Goal: Transaction & Acquisition: Purchase product/service

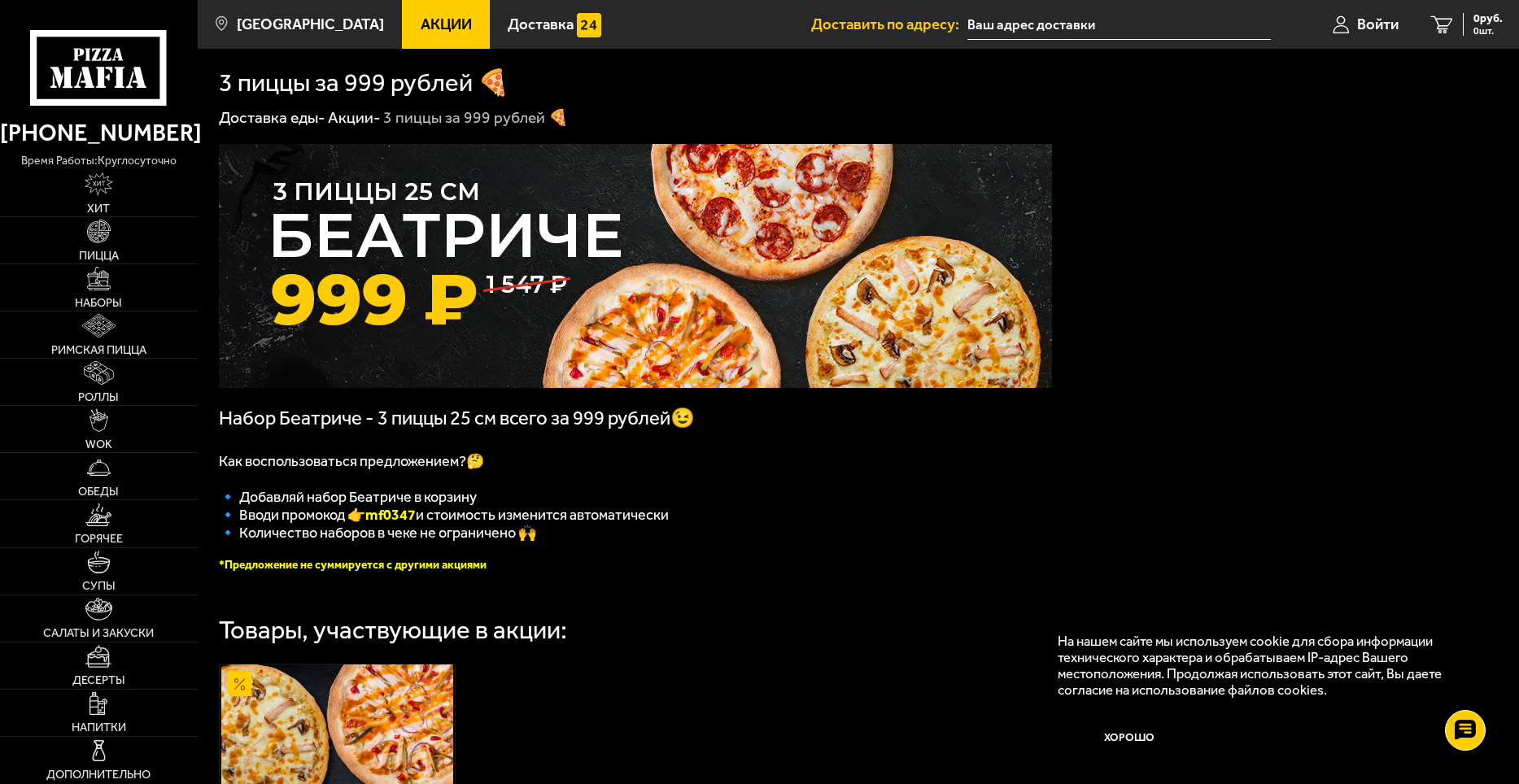
scroll to position [325, 0]
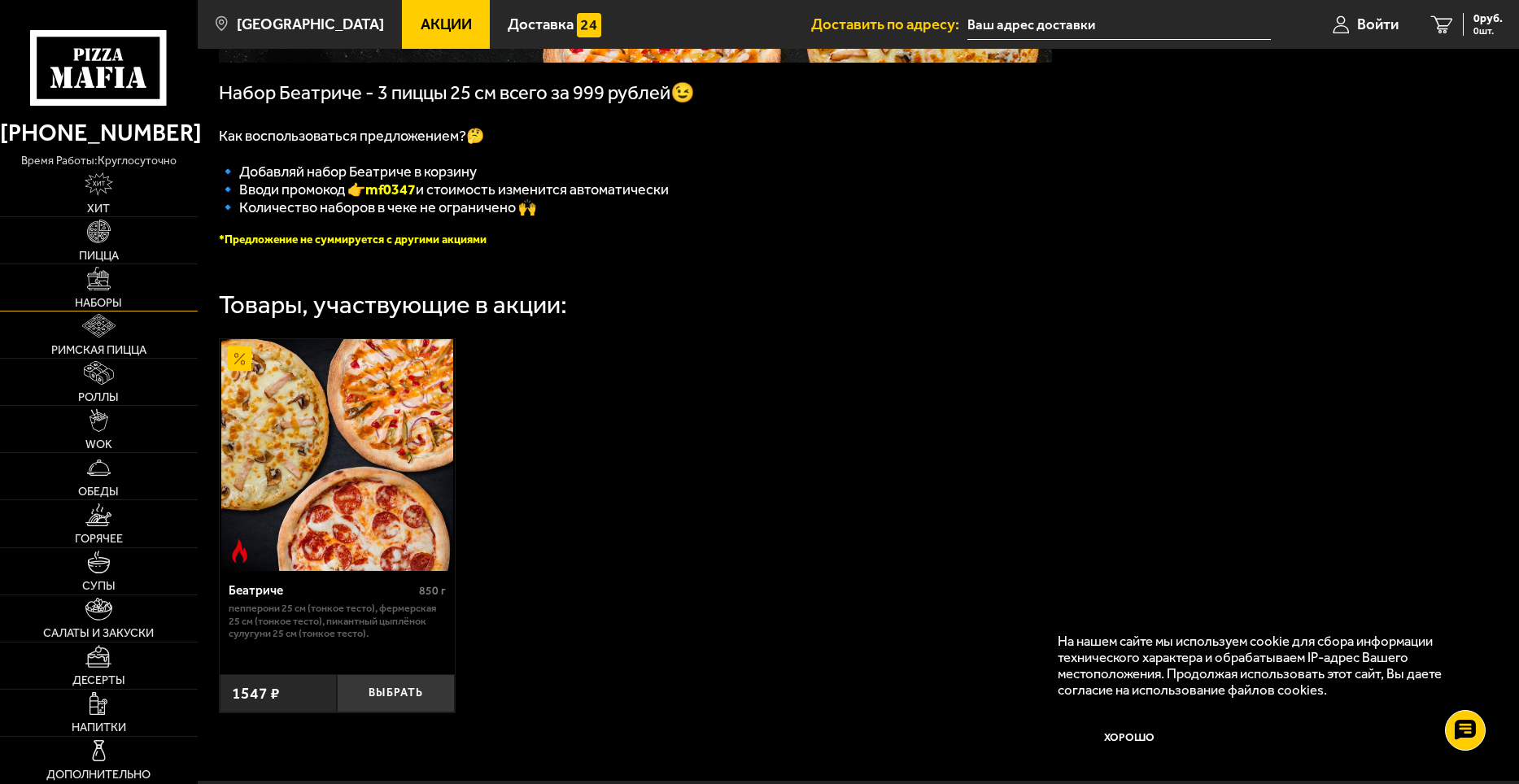
click at [101, 297] on span "Наборы" at bounding box center [98, 303] width 47 height 12
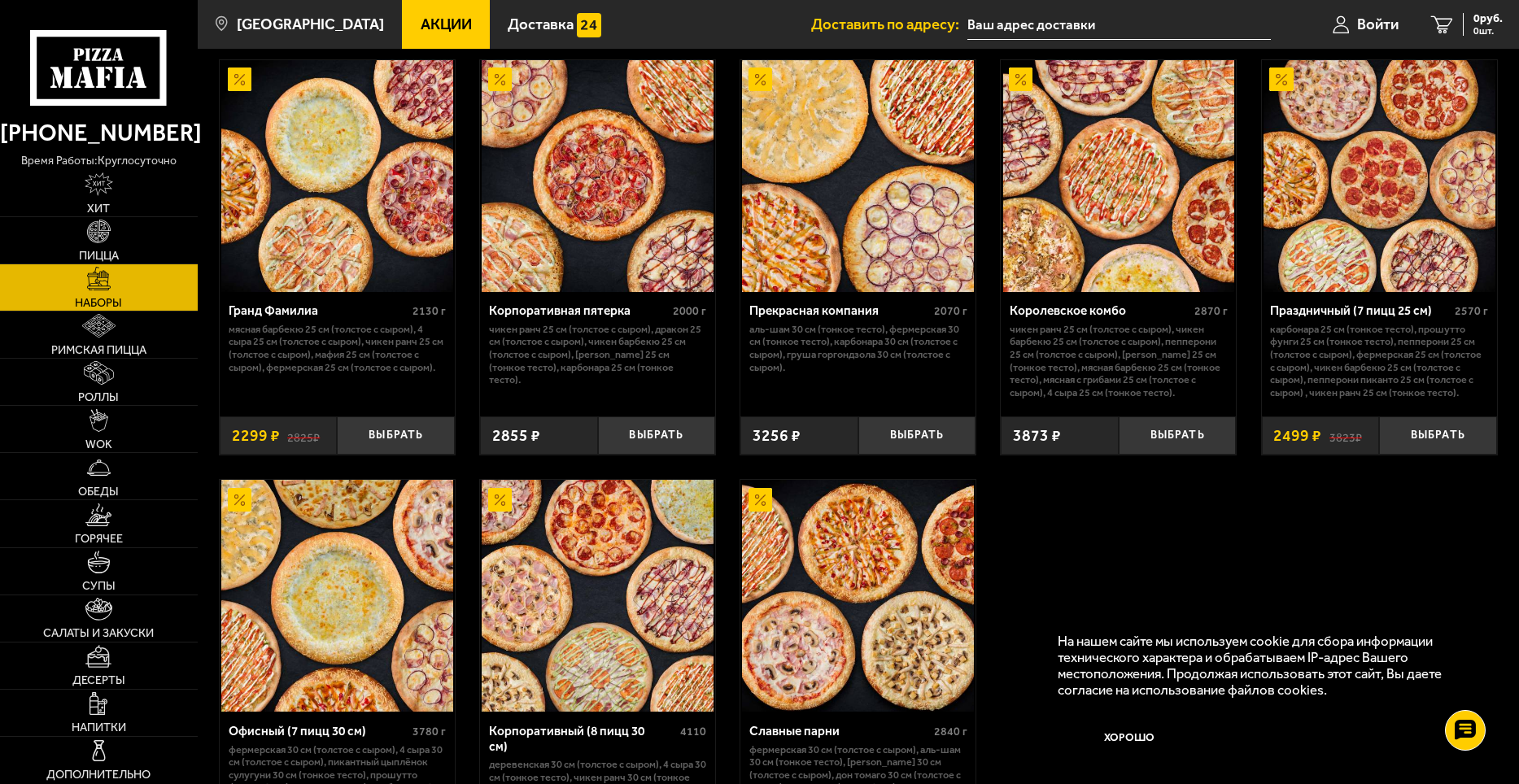
scroll to position [2277, 0]
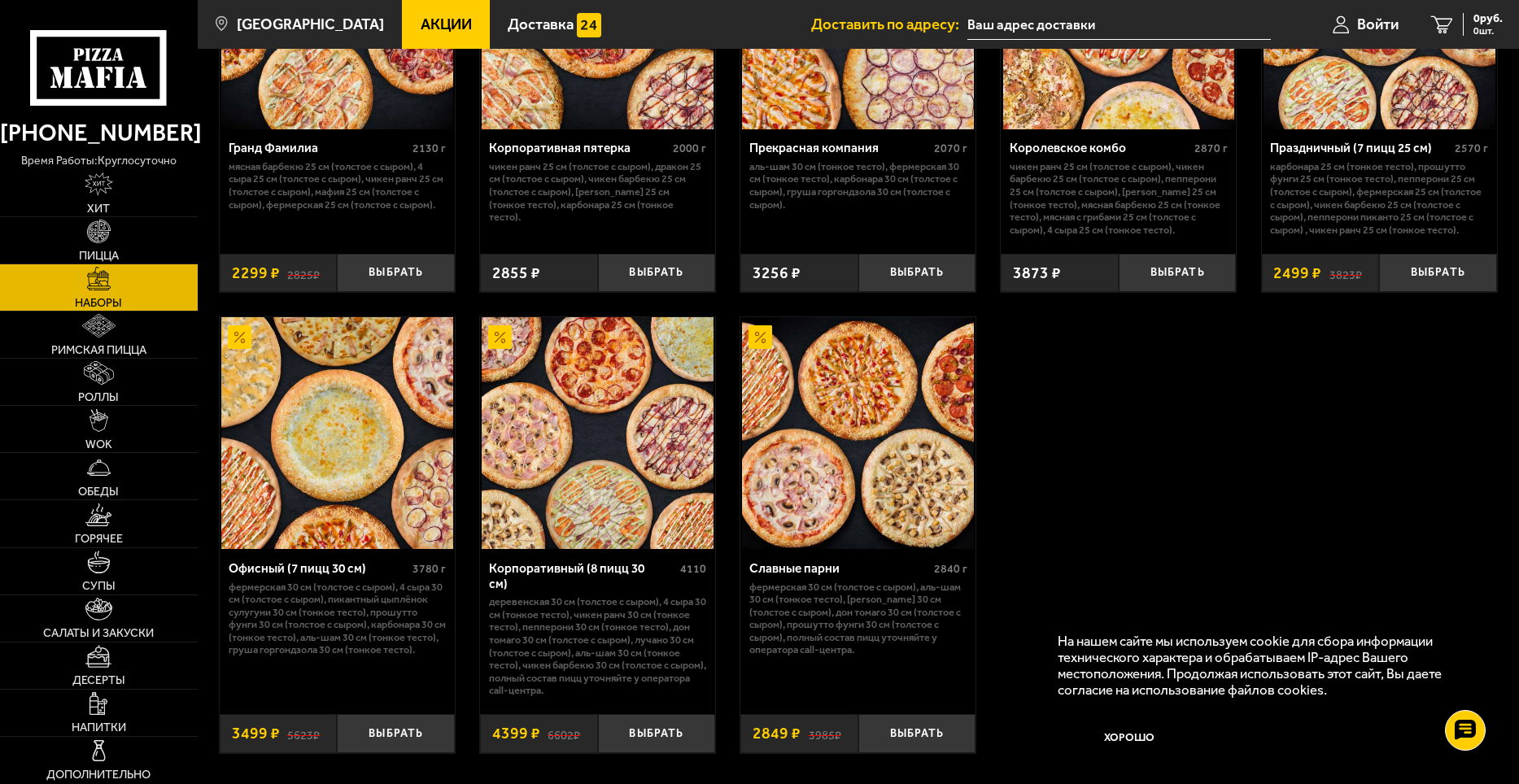
click at [264, 577] on div "Офисный (7 пицц 30 см)" at bounding box center [319, 569] width 180 height 15
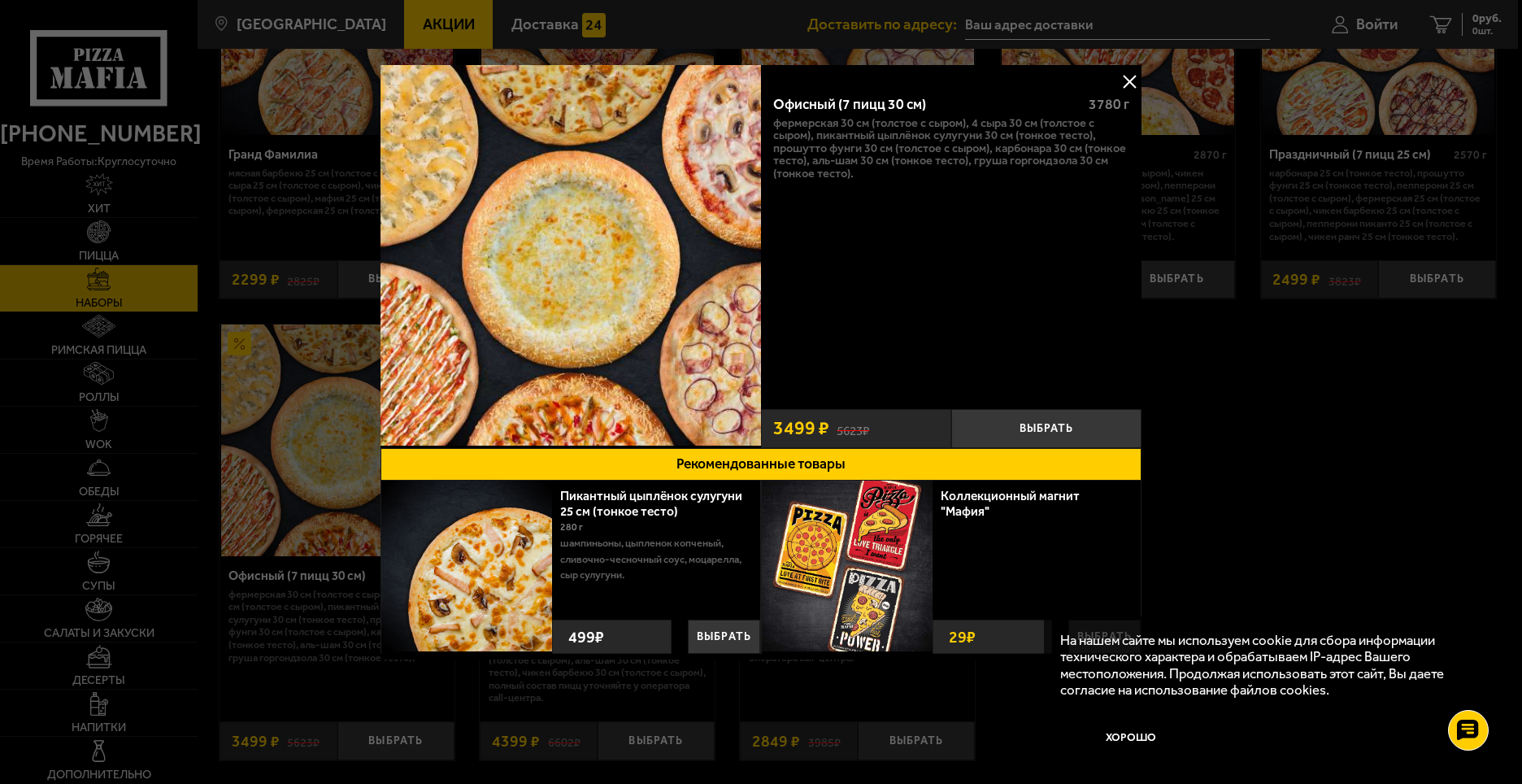
click at [1126, 79] on button at bounding box center [1129, 80] width 24 height 24
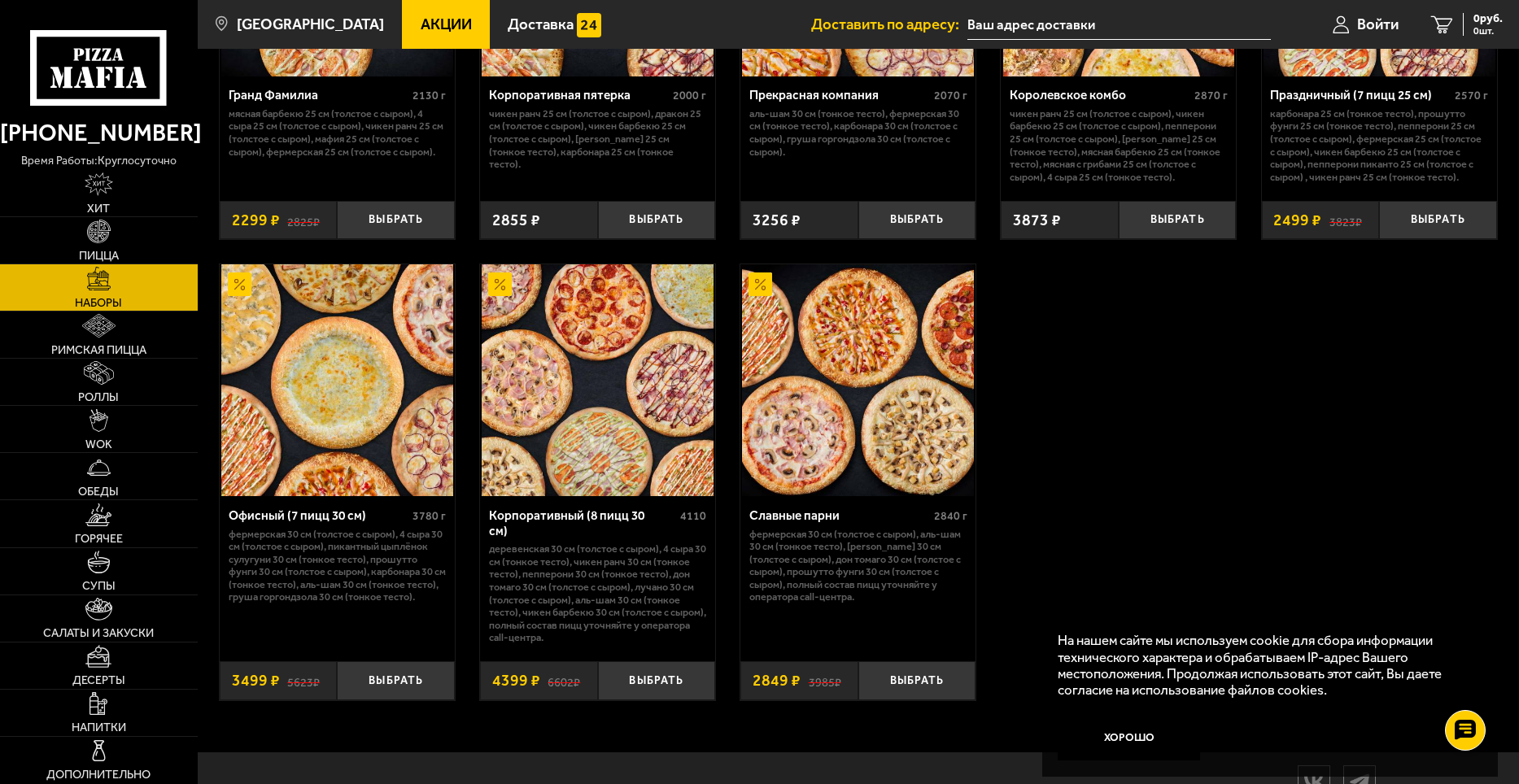
scroll to position [2248, 0]
